Goal: Communication & Community: Participate in discussion

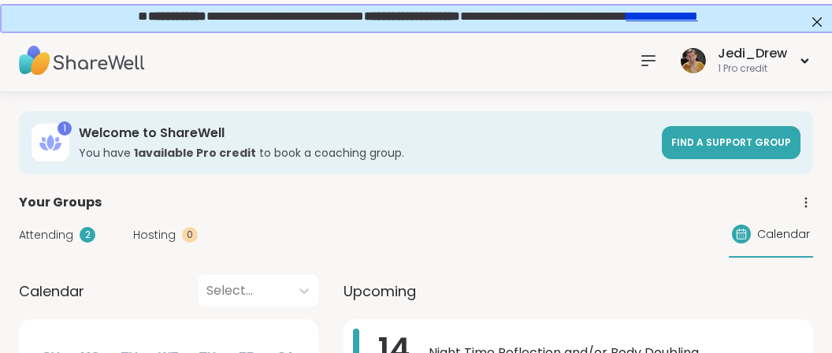
scroll to position [249, 0]
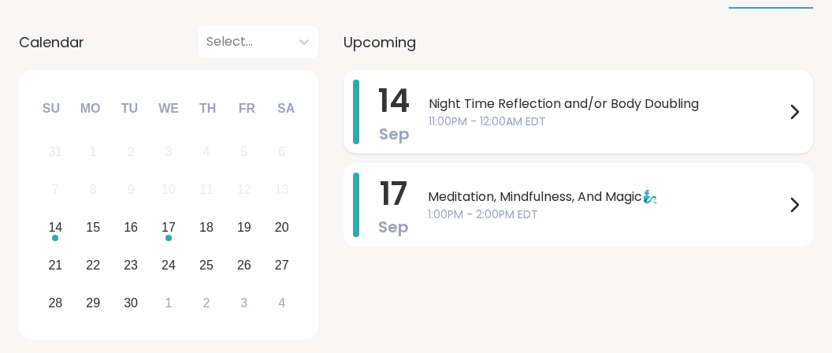
click at [666, 113] on span "11:00PM - 12:00AM EDT" at bounding box center [606, 121] width 356 height 17
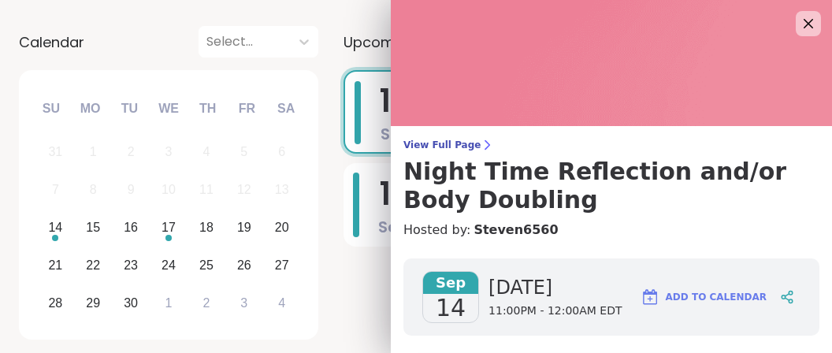
scroll to position [296, 0]
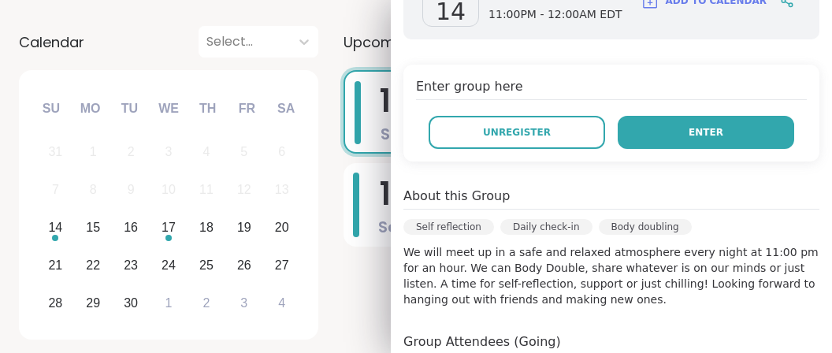
click at [709, 133] on span "Enter" at bounding box center [705, 132] width 35 height 14
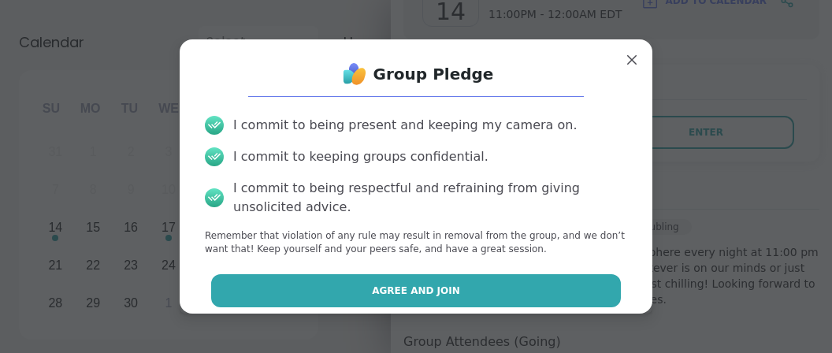
click at [605, 297] on button "Agree and Join" at bounding box center [416, 290] width 410 height 33
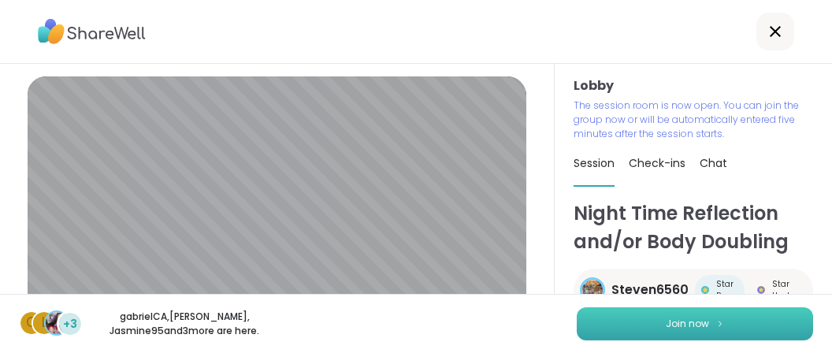
click at [722, 336] on button "Join now" at bounding box center [695, 323] width 236 height 33
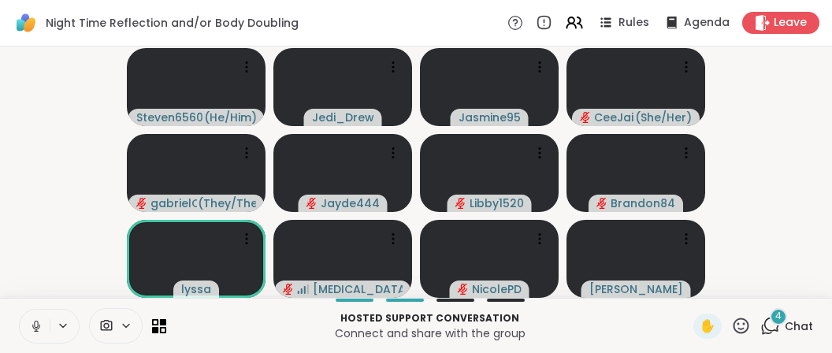
click at [42, 315] on button at bounding box center [35, 326] width 30 height 33
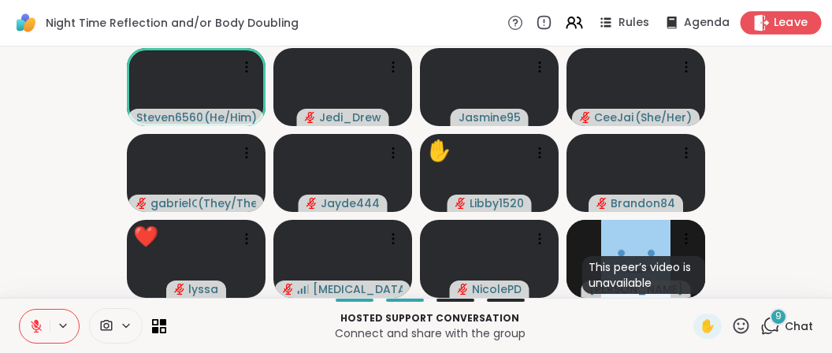
click at [807, 24] on span "Leave" at bounding box center [791, 23] width 35 height 17
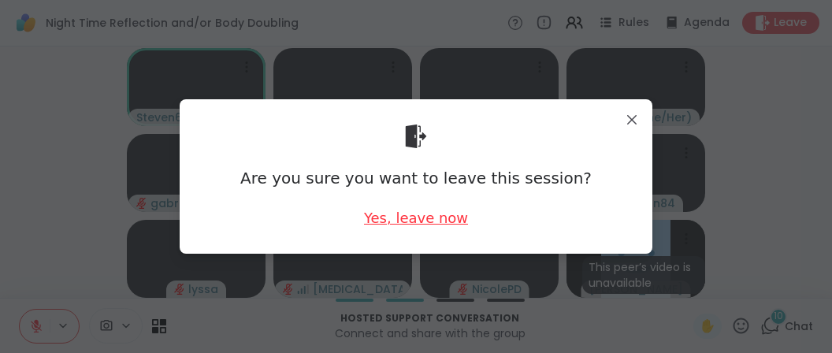
click at [419, 222] on div "Yes, leave now" at bounding box center [416, 218] width 104 height 20
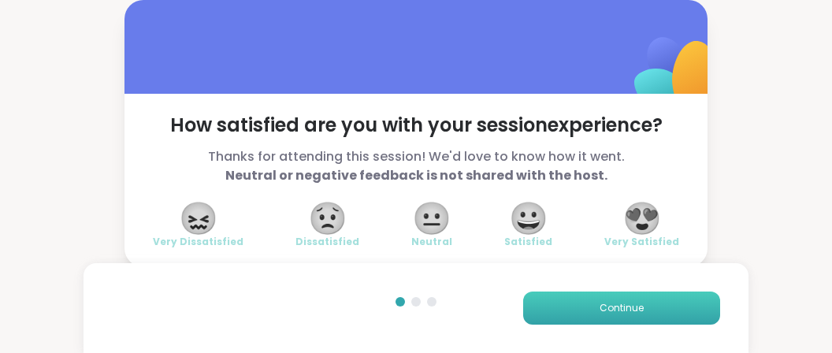
click at [561, 300] on button "Continue" at bounding box center [621, 307] width 197 height 33
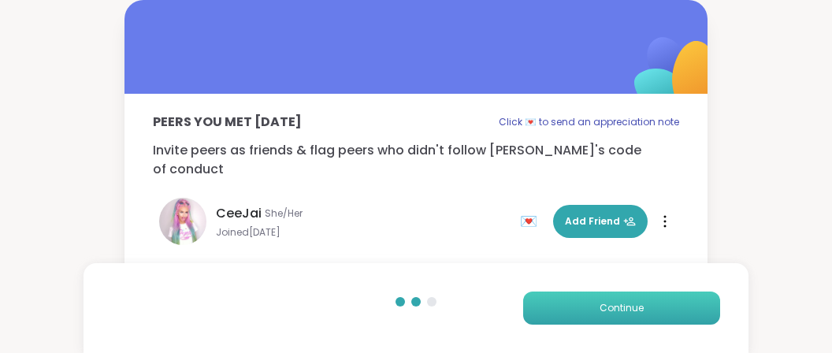
click at [575, 307] on button "Continue" at bounding box center [621, 307] width 197 height 33
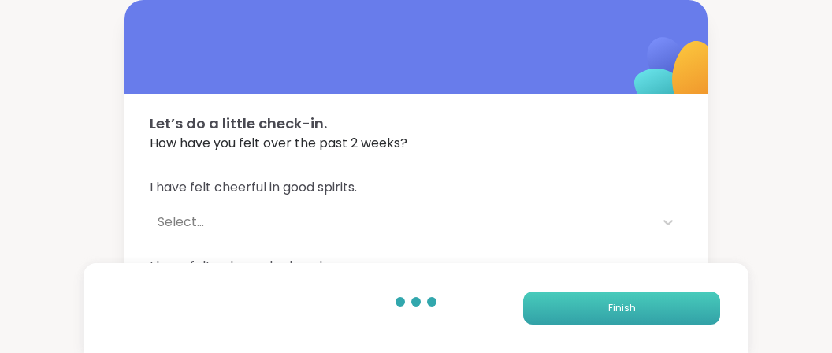
click at [575, 307] on button "Finish" at bounding box center [621, 307] width 197 height 33
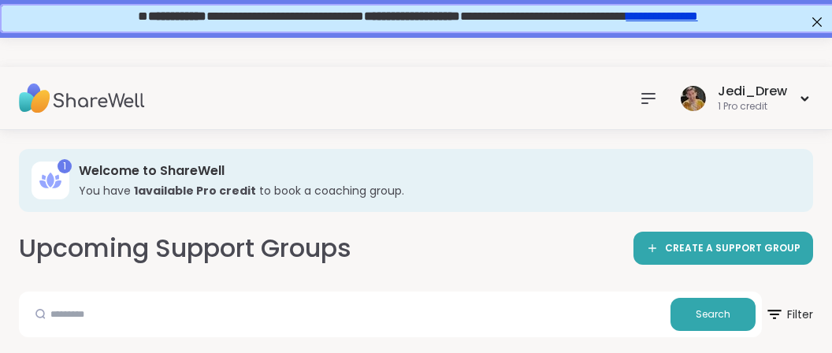
click at [373, 98] on div "Jedi_Drew 1 Pro credit" at bounding box center [416, 98] width 832 height 63
click at [328, 67] on div "Jedi_Drew 1 Pro credit" at bounding box center [416, 98] width 832 height 63
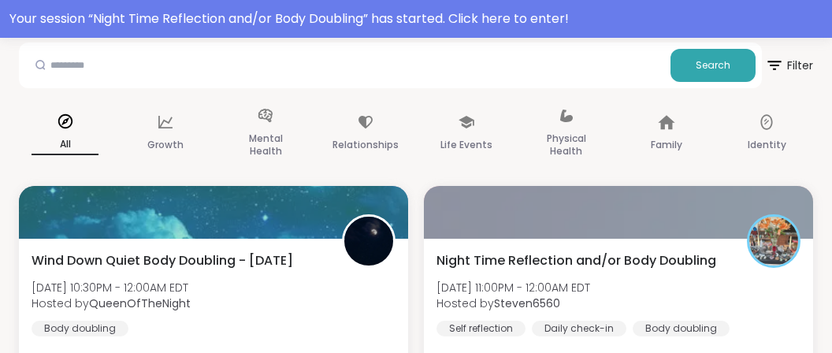
scroll to position [499, 0]
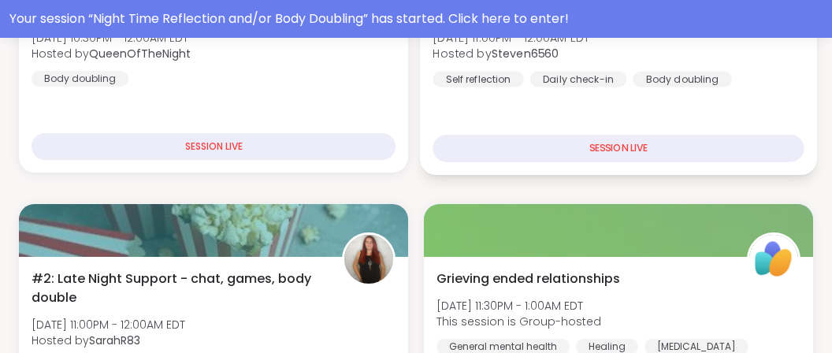
click at [475, 114] on div "Night Time Reflection and/or Body Doubling [DATE] 11:00PM - 12:00AM EDT Hosted …" at bounding box center [618, 80] width 397 height 187
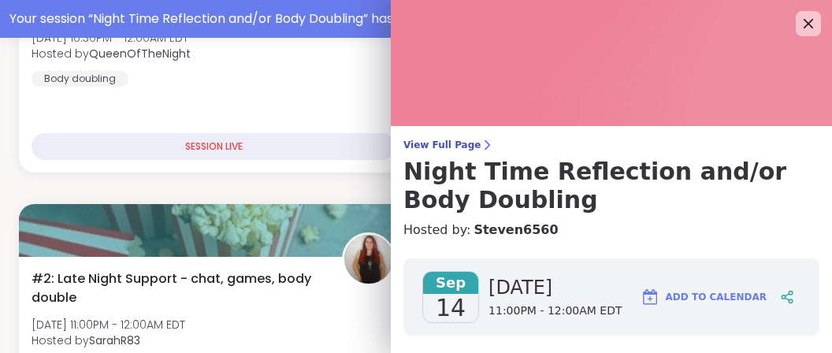
click at [475, 114] on img at bounding box center [611, 63] width 441 height 126
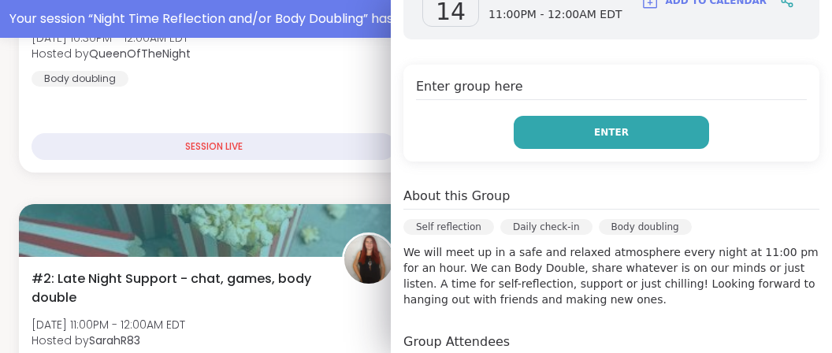
click at [540, 137] on button "Enter" at bounding box center [611, 132] width 195 height 33
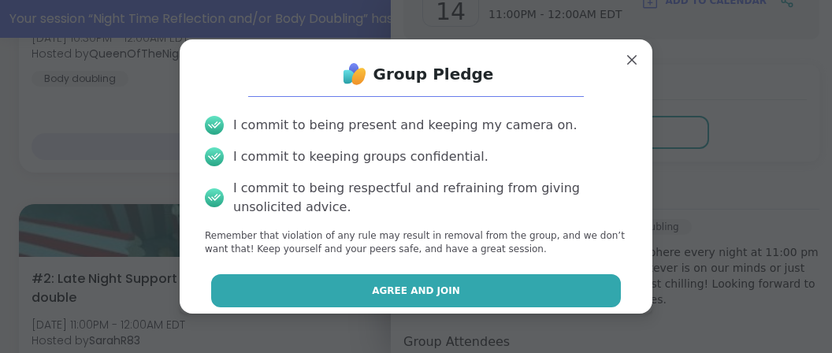
click at [520, 280] on button "Agree and Join" at bounding box center [416, 290] width 410 height 33
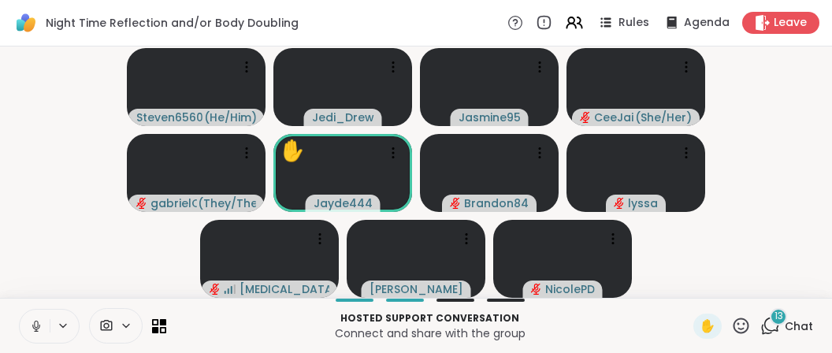
click at [35, 332] on icon at bounding box center [36, 326] width 14 height 14
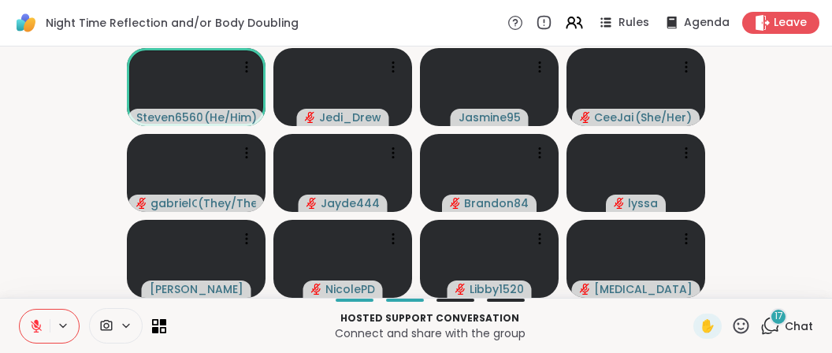
click at [38, 328] on icon at bounding box center [36, 326] width 11 height 11
click at [710, 323] on span "✋" at bounding box center [707, 326] width 16 height 19
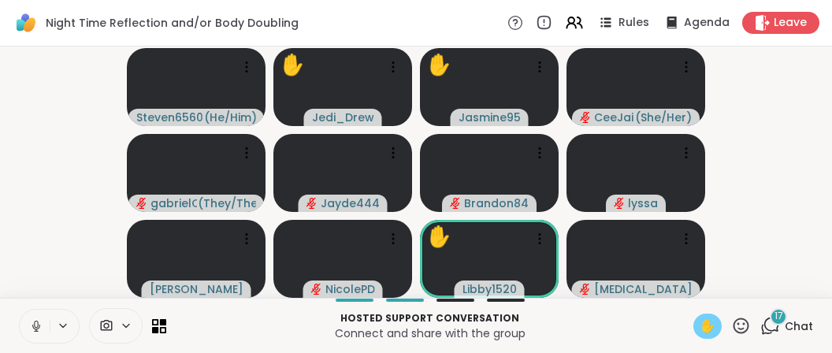
click at [710, 323] on span "✋" at bounding box center [707, 326] width 16 height 19
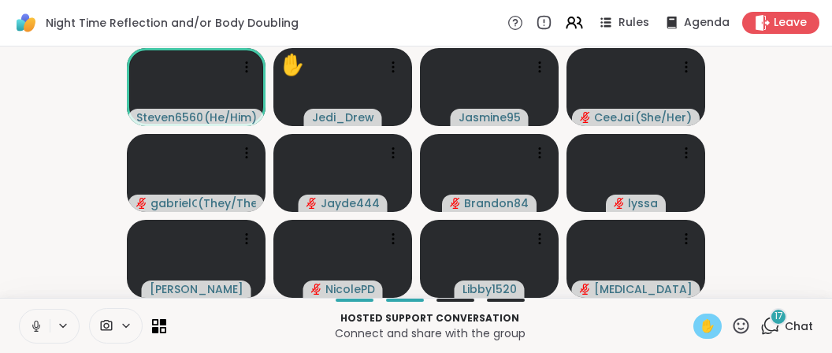
click at [710, 323] on span "✋" at bounding box center [707, 326] width 16 height 19
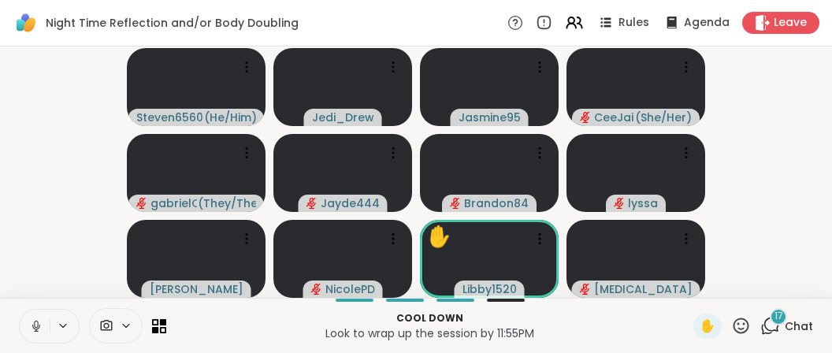
click at [42, 328] on icon at bounding box center [36, 326] width 14 height 14
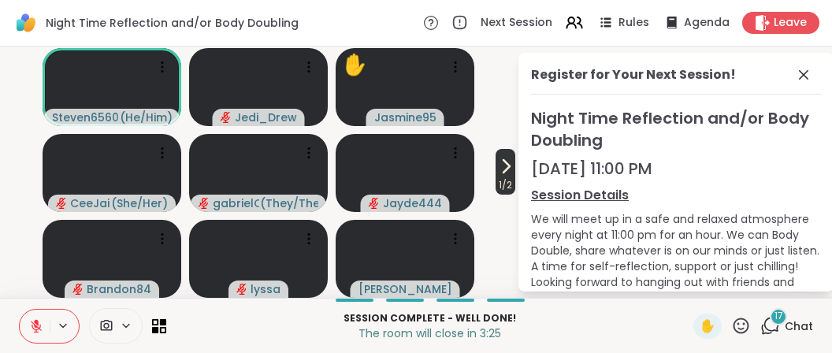
click at [502, 180] on span "1 / 2" at bounding box center [505, 185] width 20 height 19
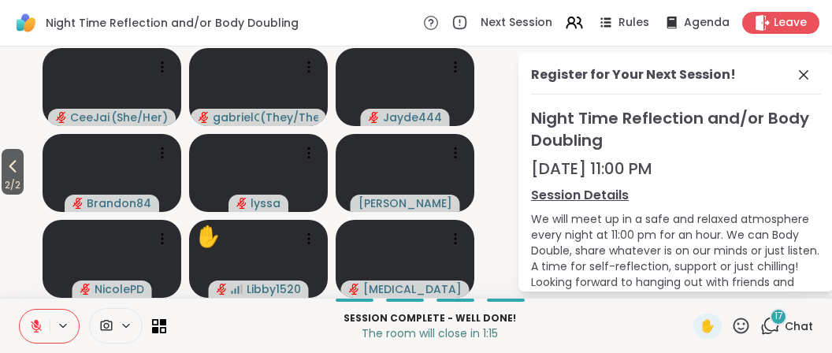
click at [734, 326] on icon at bounding box center [741, 326] width 20 height 20
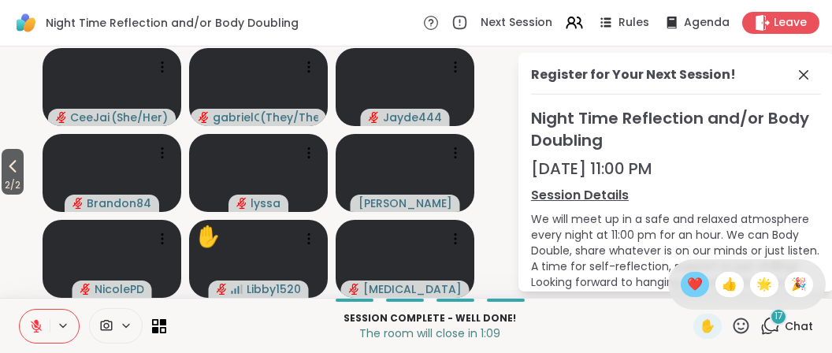
click at [703, 284] on div "❤️" at bounding box center [695, 284] width 28 height 25
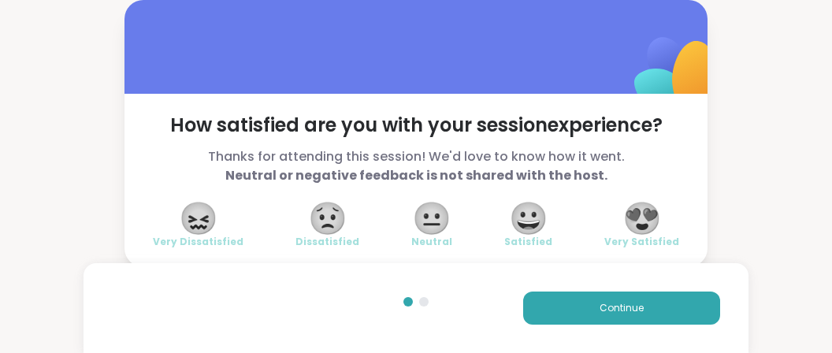
click at [660, 230] on span "😍" at bounding box center [641, 218] width 39 height 28
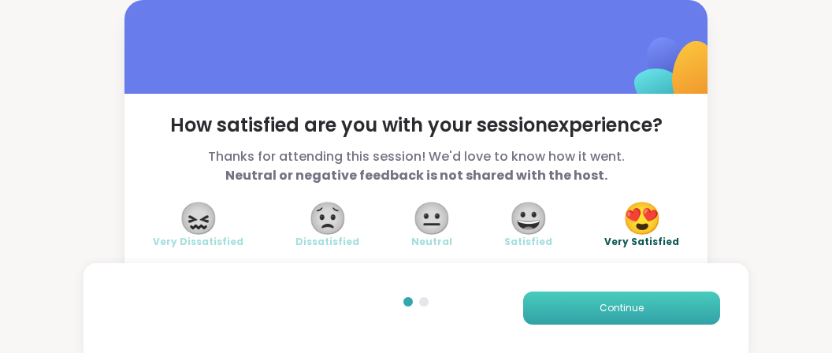
click at [621, 307] on span "Continue" at bounding box center [621, 308] width 44 height 14
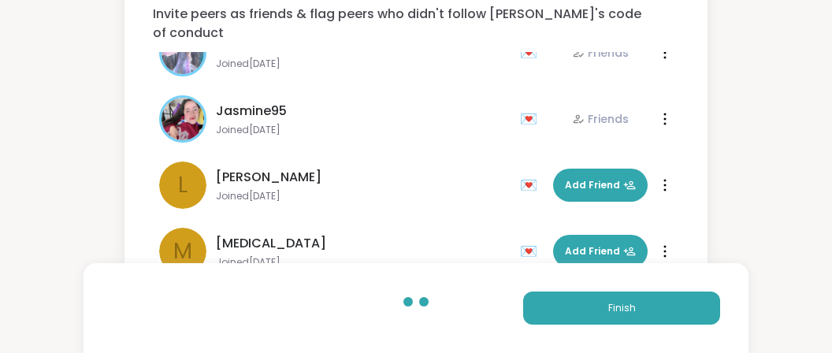
scroll to position [124, 0]
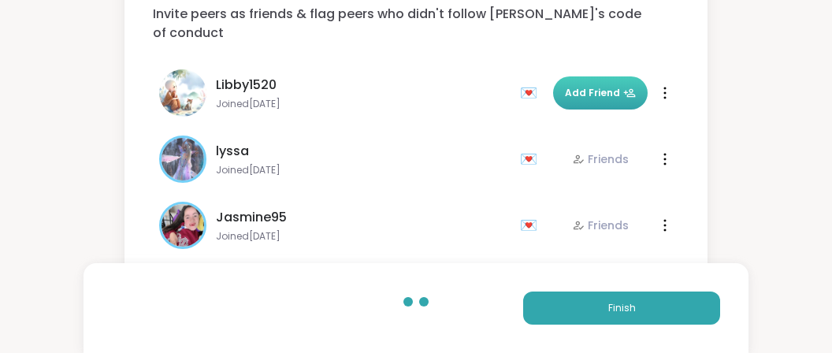
click at [570, 85] on button "Add Friend" at bounding box center [600, 92] width 95 height 33
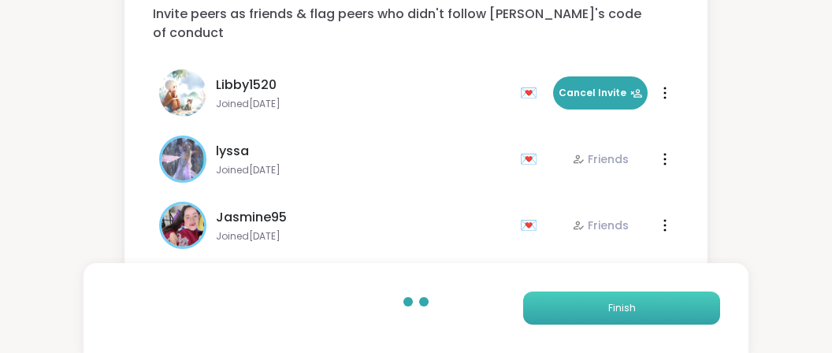
click at [614, 305] on span "Finish" at bounding box center [622, 308] width 28 height 14
